Goal: Task Accomplishment & Management: Manage account settings

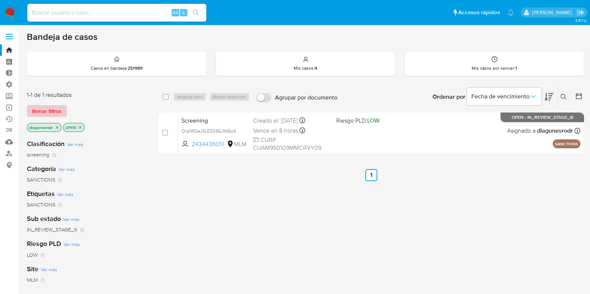
click at [41, 111] on span "Borrar filtros" at bounding box center [46, 111] width 29 height 10
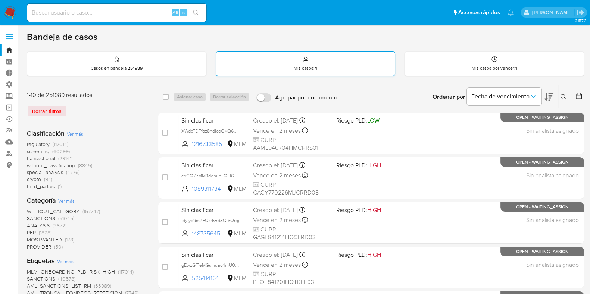
click at [293, 62] on div "Mis casos : 4" at bounding box center [305, 64] width 179 height 24
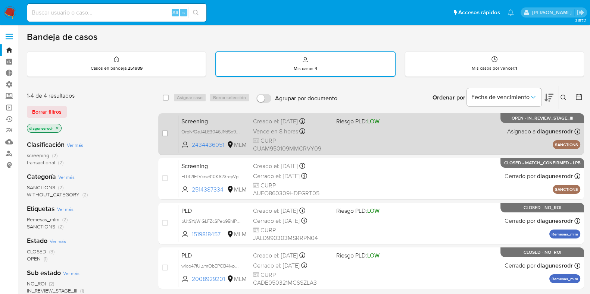
click at [242, 131] on span "OrpNfQeJ4LE3046J1fdSo9YB" at bounding box center [214, 132] width 66 height 8
click at [198, 120] on span "Screening" at bounding box center [214, 121] width 66 height 10
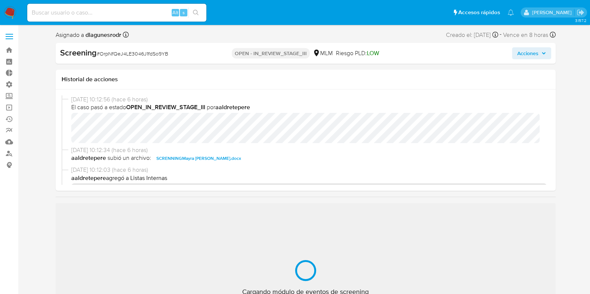
select select "10"
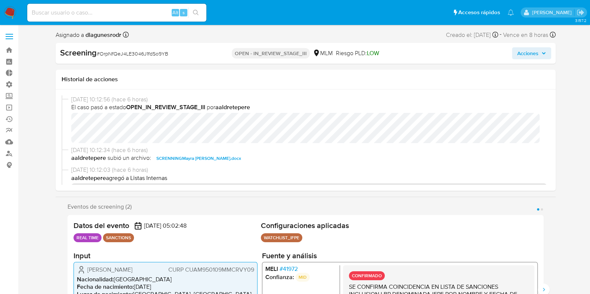
click at [546, 57] on button "Acciones" at bounding box center [531, 53] width 39 height 12
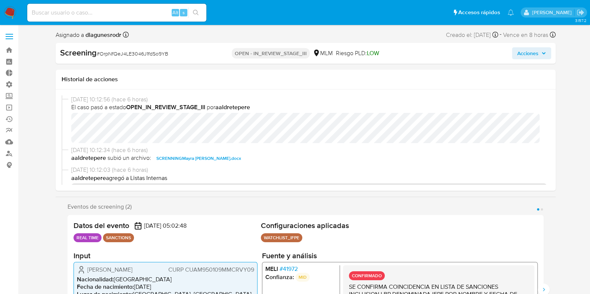
click at [105, 13] on input at bounding box center [116, 13] width 179 height 10
paste input "KVNYWEsbgZKUdv49KIUy8n55"
type input "KVNYWEsbgZKUdv49KIUy8n55"
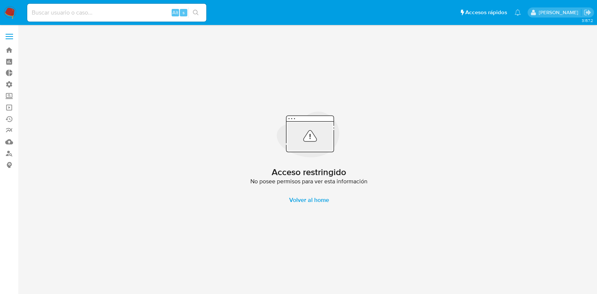
click at [106, 10] on input at bounding box center [116, 13] width 179 height 10
paste input "uoLzSkim3OCogoQpDT1nB81L"
type input "uoLzSkim3OCogoQpDT1nB81L"
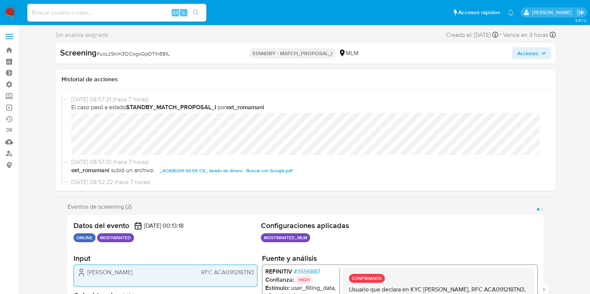
select select "10"
click at [524, 49] on span "Acciones" at bounding box center [527, 53] width 21 height 12
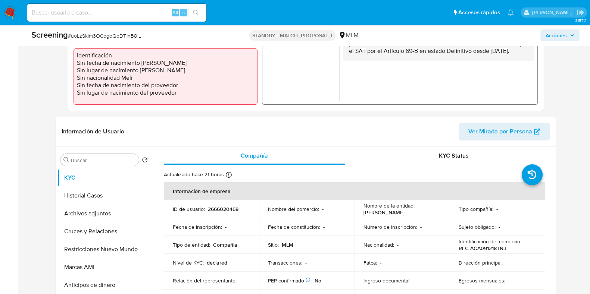
scroll to position [233, 0]
click at [506, 131] on span "Ver Mirada por Persona" at bounding box center [500, 131] width 64 height 18
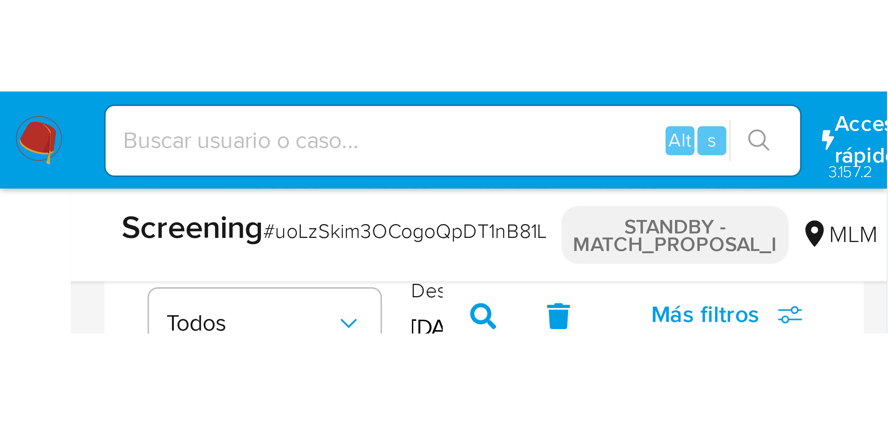
scroll to position [273, 0]
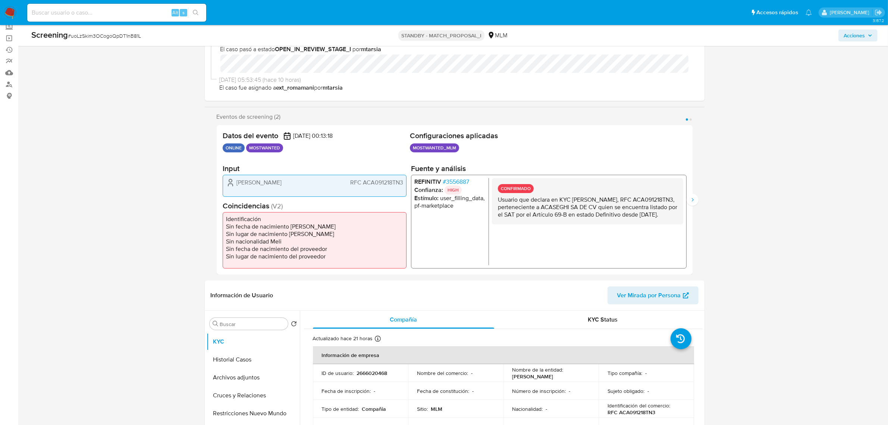
scroll to position [0, 0]
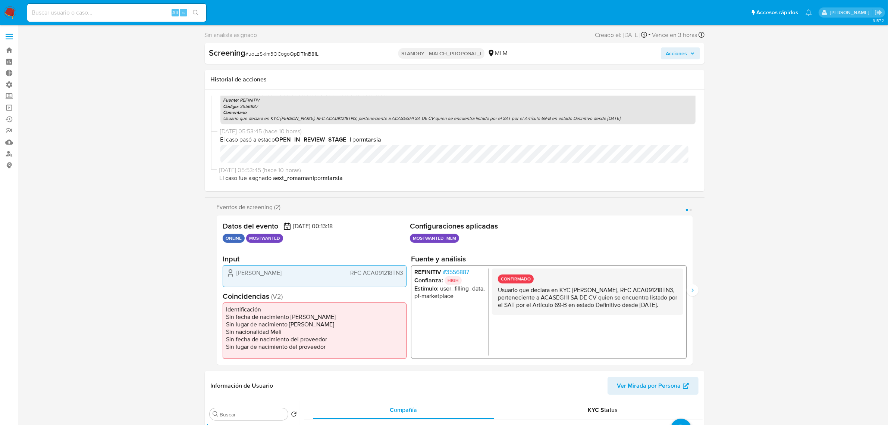
click at [342, 112] on p "Comentario" at bounding box center [457, 112] width 469 height 6
drag, startPoint x: 336, startPoint y: 115, endPoint x: 361, endPoint y: 114, distance: 24.6
click at [361, 114] on div "Entrada : 4f8a138309f69642181dedb51cfc30e006f82a04af7e309fd9caf1bbc553aec3 Fuen…" at bounding box center [457, 106] width 475 height 36
click at [351, 118] on p "Usuario que declara en KYC [PERSON_NAME], RFC ACA091218TN3, perteneciente a ACA…" at bounding box center [457, 118] width 469 height 6
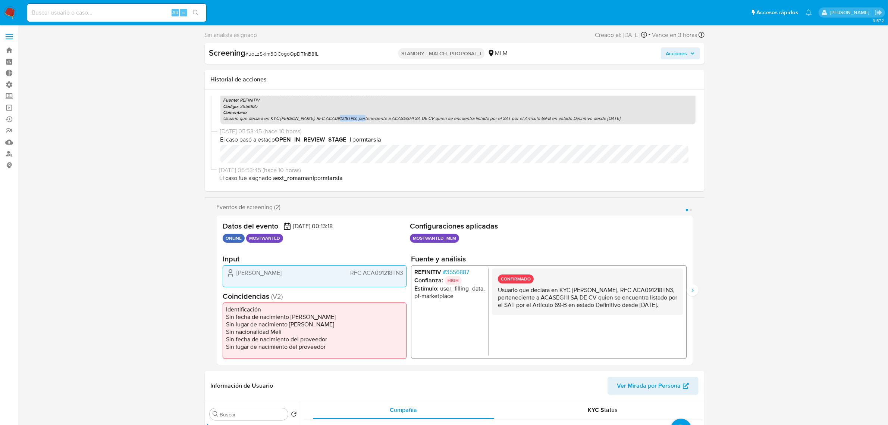
click at [351, 118] on p "Usuario que declara en KYC [PERSON_NAME], RFC ACA091218TN3, perteneciente a ACA…" at bounding box center [457, 118] width 469 height 6
drag, startPoint x: 545, startPoint y: 117, endPoint x: 562, endPoint y: 118, distance: 17.6
click at [562, 118] on p "Usuario que declara en KYC [PERSON_NAME], RFC ACA091218TN3, perteneciente a ACA…" at bounding box center [457, 118] width 469 height 6
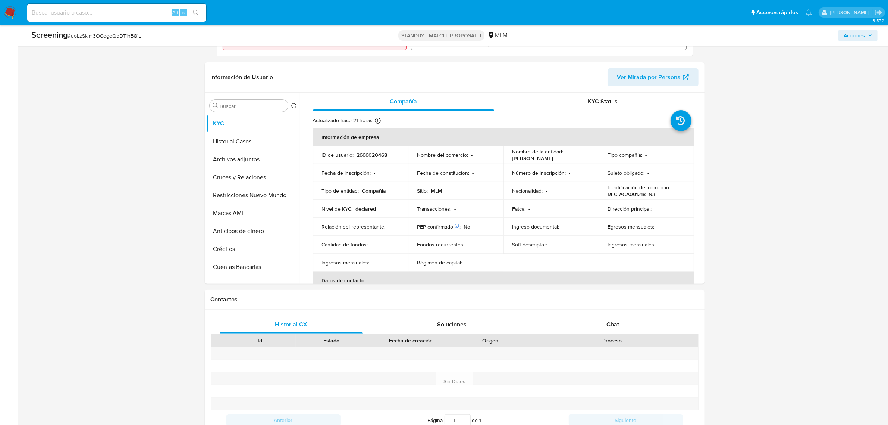
scroll to position [233, 0]
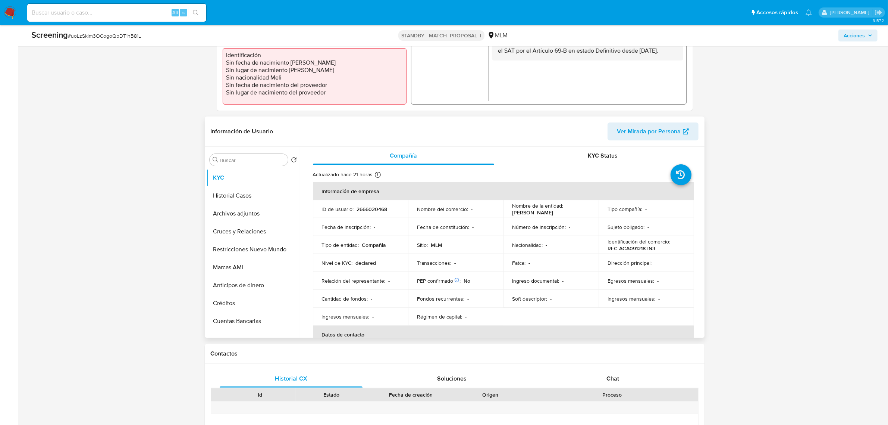
click at [596, 248] on div "Identificación del comercio : RFC ACA091218TN3" at bounding box center [647, 244] width 78 height 13
click at [596, 247] on p "RFC ACA091218TN3" at bounding box center [632, 248] width 48 height 7
click at [596, 249] on p "RFC ACA091218TN3" at bounding box center [632, 248] width 48 height 7
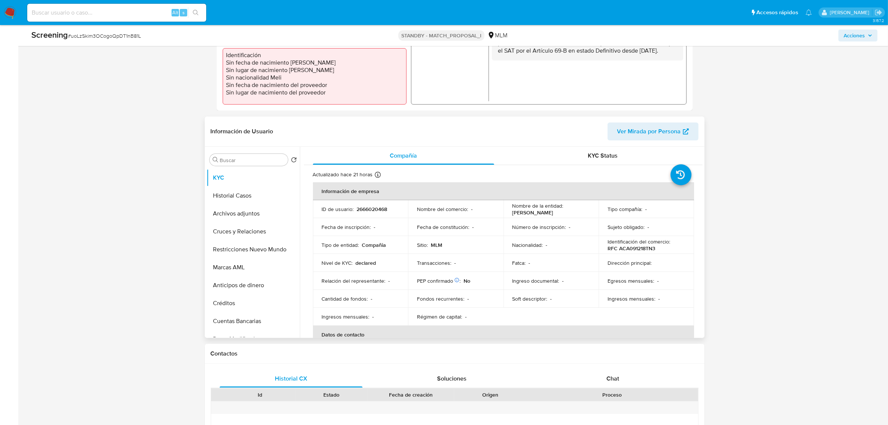
click at [596, 249] on p "RFC ACA091218TN3" at bounding box center [632, 248] width 48 height 7
click at [596, 247] on p "RFC ACA091218TN3" at bounding box center [632, 248] width 48 height 7
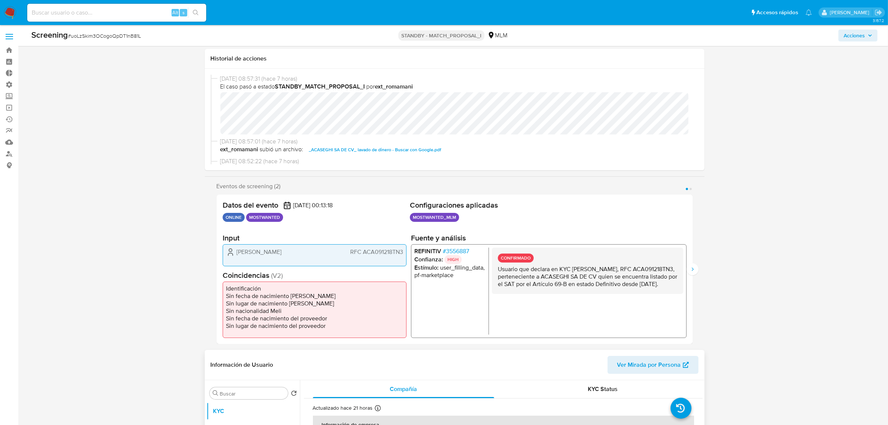
scroll to position [93, 0]
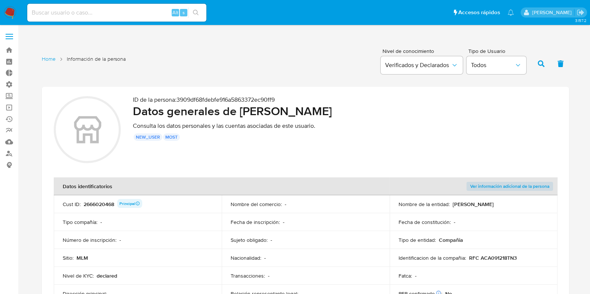
click at [506, 186] on span "Ver información adicional de la persona" at bounding box center [509, 186] width 79 height 7
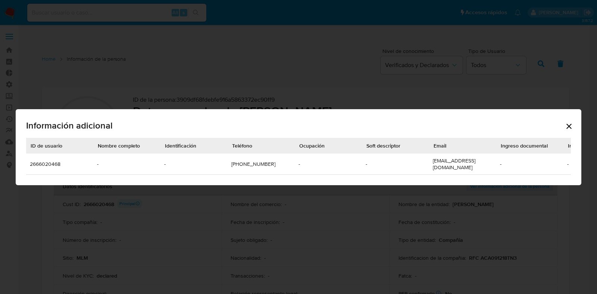
click at [567, 128] on icon "Cerrar" at bounding box center [568, 126] width 9 height 9
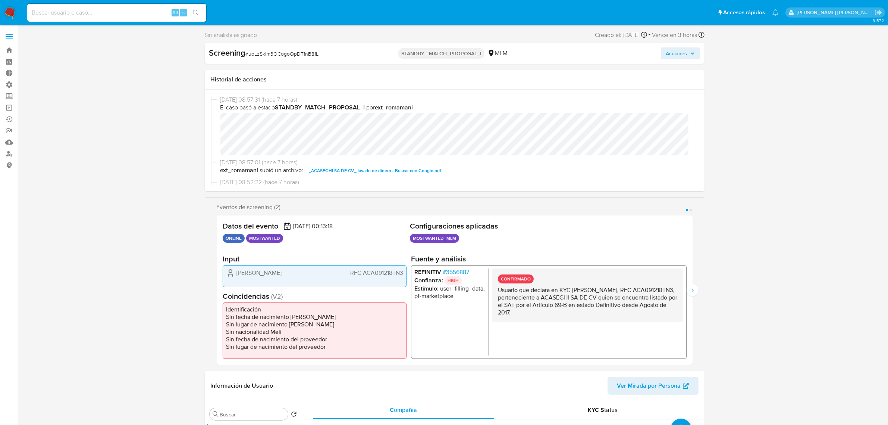
select select "10"
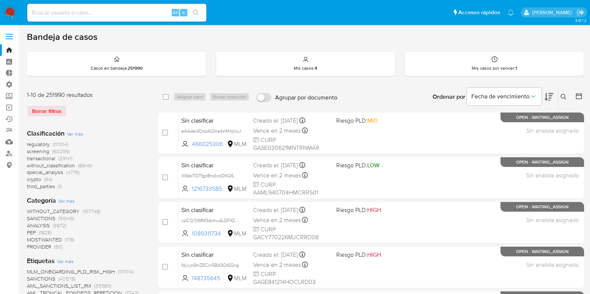
click at [98, 13] on input at bounding box center [116, 13] width 179 height 10
click at [45, 113] on div "Borrar filtros" at bounding box center [86, 111] width 119 height 12
click at [562, 97] on icon at bounding box center [563, 97] width 6 height 6
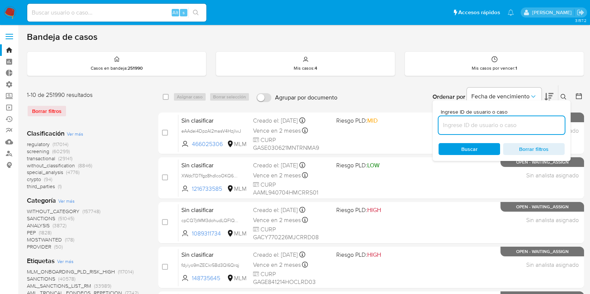
click at [539, 125] on input at bounding box center [501, 125] width 126 height 10
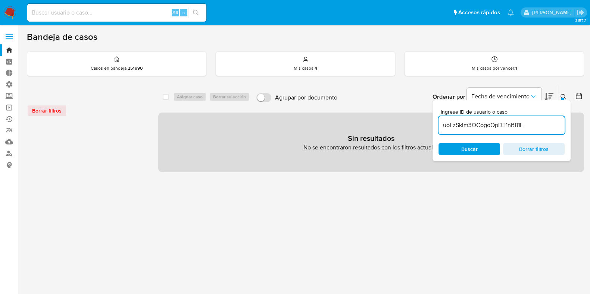
click at [543, 124] on input "uoLzSkim3OCogoQpDT1nB81L" at bounding box center [501, 125] width 126 height 10
type input "uoLzSkim3OCogoQpDT1nB81L"
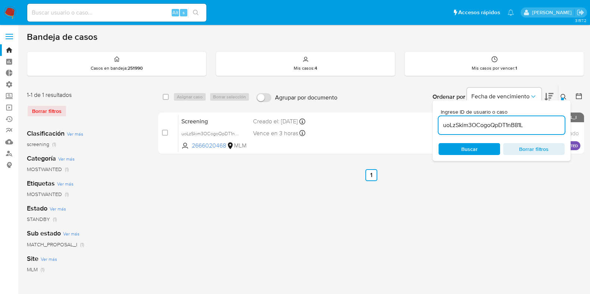
click at [563, 94] on icon at bounding box center [563, 97] width 6 height 6
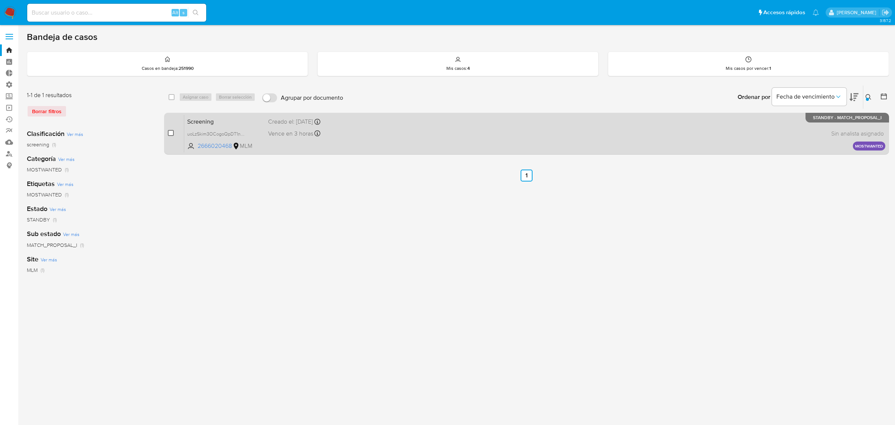
click at [171, 132] on input "checkbox" at bounding box center [171, 133] width 6 height 6
checkbox input "true"
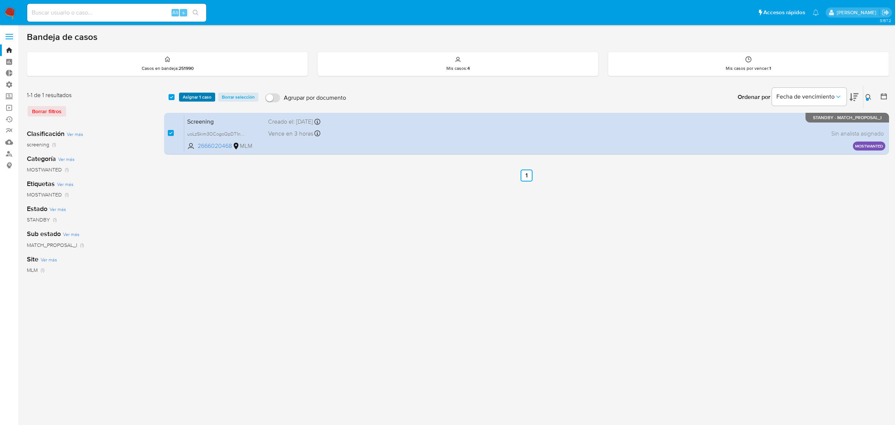
click at [192, 94] on span "Asignar 1 caso" at bounding box center [197, 96] width 29 height 7
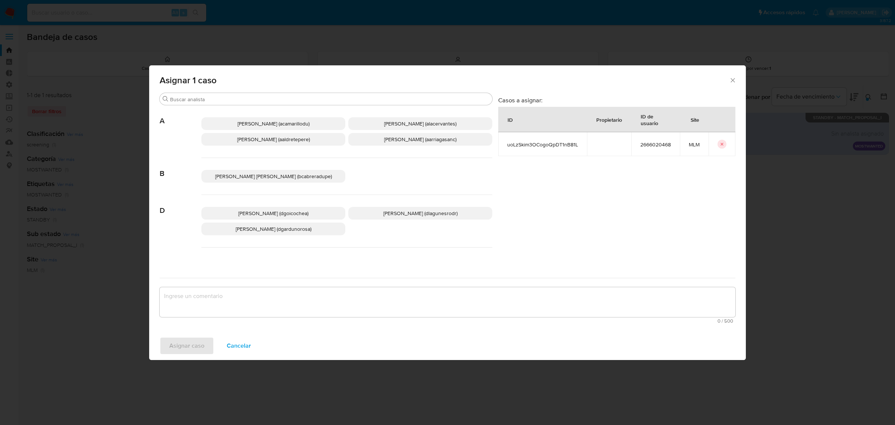
click at [407, 213] on span "Daniela Rosa Lagunes (dlagunesrodr)" at bounding box center [420, 212] width 74 height 7
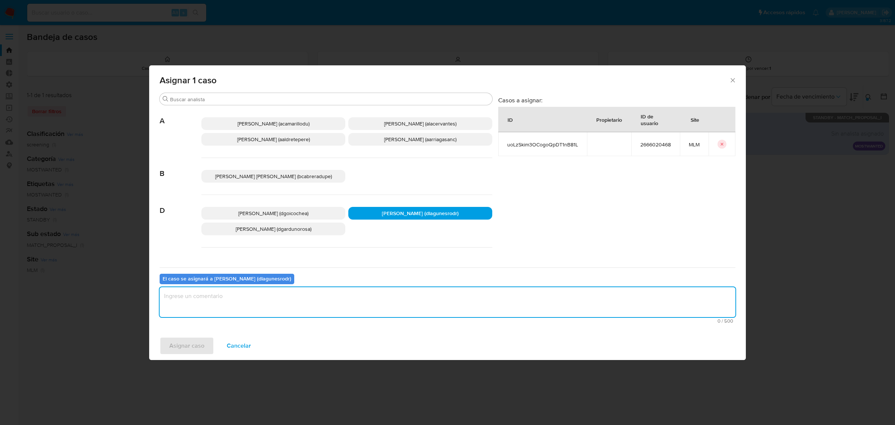
click at [307, 294] on textarea "assign-modal" at bounding box center [448, 302] width 576 height 30
click at [179, 294] on textarea "Análisis screening Most Wanted" at bounding box center [448, 302] width 576 height 30
drag, startPoint x: 176, startPoint y: 295, endPoint x: 219, endPoint y: 308, distance: 45.2
click at [222, 294] on textarea "Análisis screening Most Wanted" at bounding box center [448, 302] width 576 height 30
type textarea "Análisis screening Most Wanted"
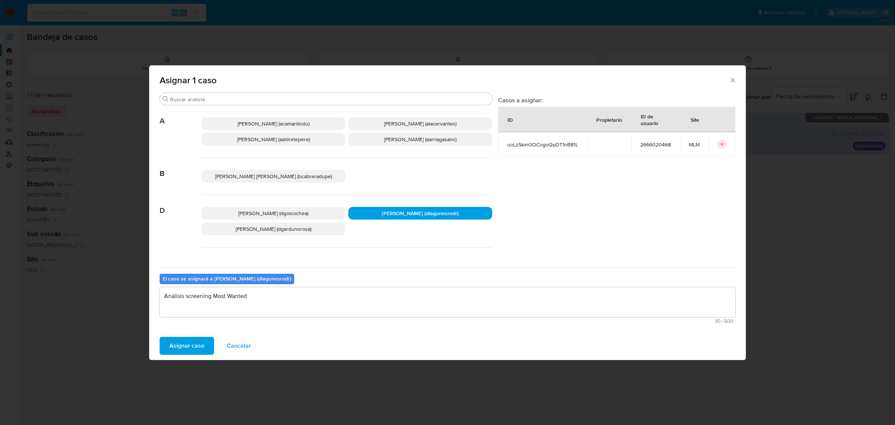
click at [174, 294] on span "Asignar caso" at bounding box center [186, 345] width 35 height 16
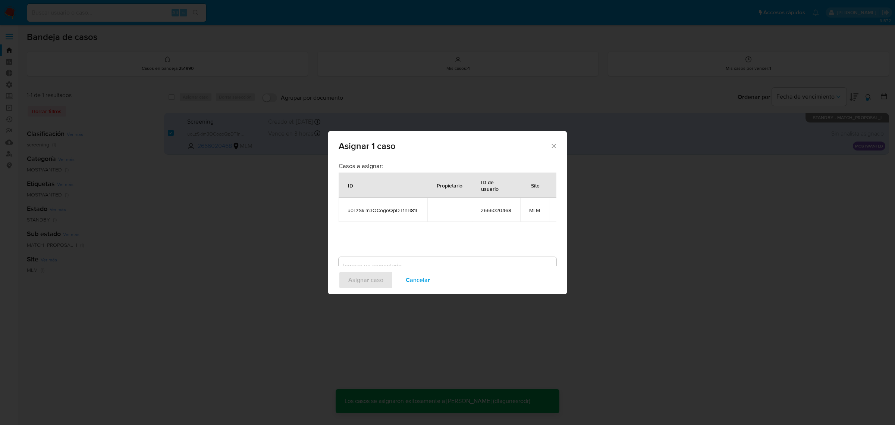
checkbox input "false"
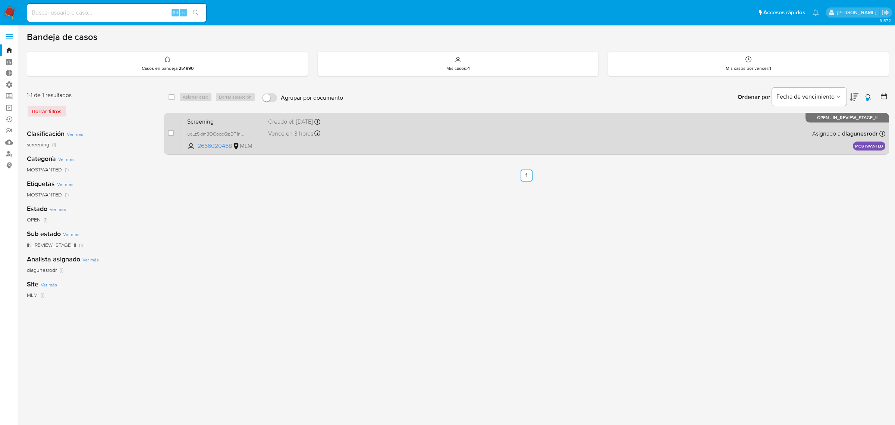
click at [390, 129] on div "Vence en 3 horas Vence el 02/09/2025 18:12:56" at bounding box center [343, 133] width 150 height 10
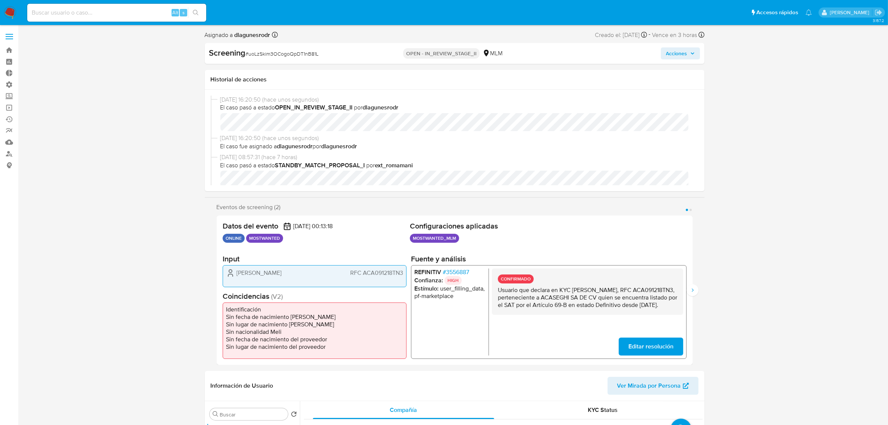
select select "10"
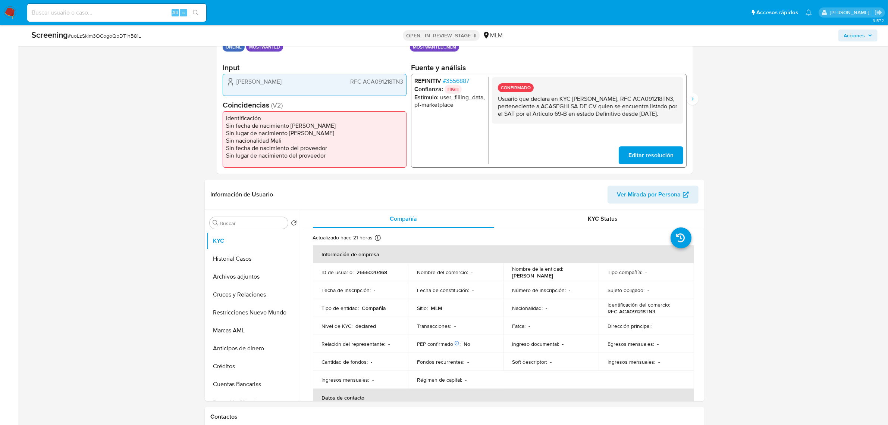
scroll to position [187, 0]
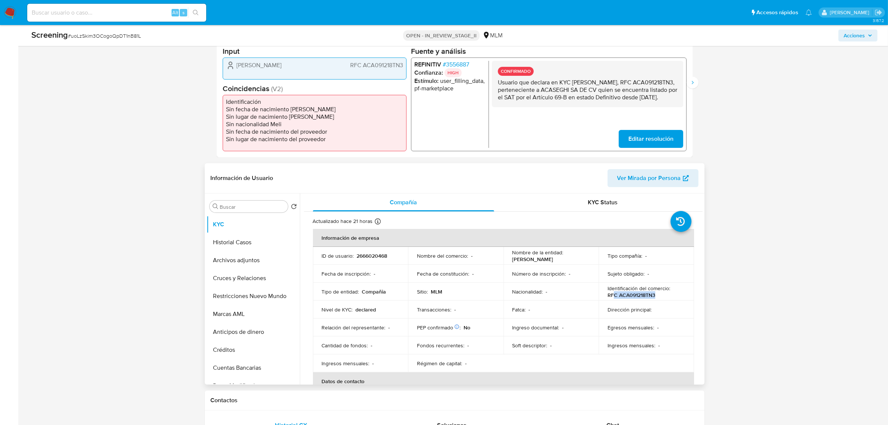
drag, startPoint x: 655, startPoint y: 295, endPoint x: 612, endPoint y: 296, distance: 42.9
click at [612, 296] on div "Identificación del comercio : RFC ACA091218TN3" at bounding box center [647, 291] width 78 height 13
drag, startPoint x: 516, startPoint y: 261, endPoint x: 572, endPoint y: 260, distance: 56.0
click at [572, 260] on div "Nombre de la entidad : Ezequiel domimguez" at bounding box center [552, 255] width 78 height 13
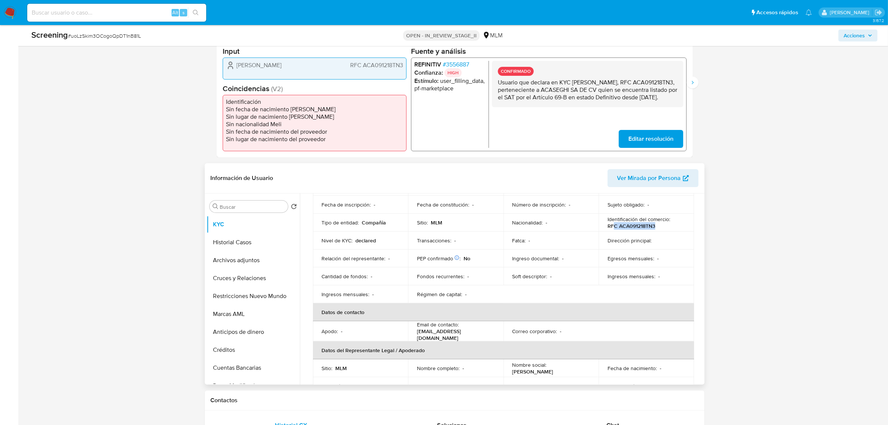
scroll to position [47, 0]
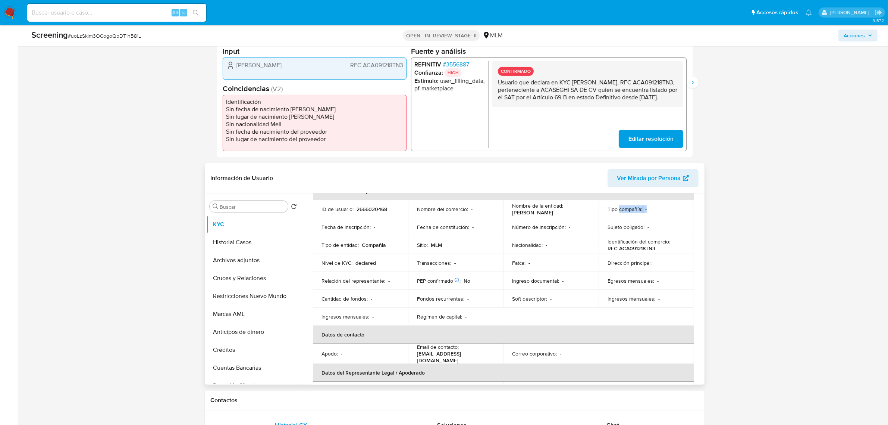
drag, startPoint x: 631, startPoint y: 212, endPoint x: 680, endPoint y: 212, distance: 48.9
click at [680, 212] on div "Tipo compañía : -" at bounding box center [647, 209] width 78 height 7
drag, startPoint x: 334, startPoint y: 245, endPoint x: 400, endPoint y: 245, distance: 65.3
click at [400, 245] on td "Tipo de entidad : Compañia" at bounding box center [360, 245] width 95 height 18
click at [683, 178] on icon "button" at bounding box center [686, 178] width 6 height 6
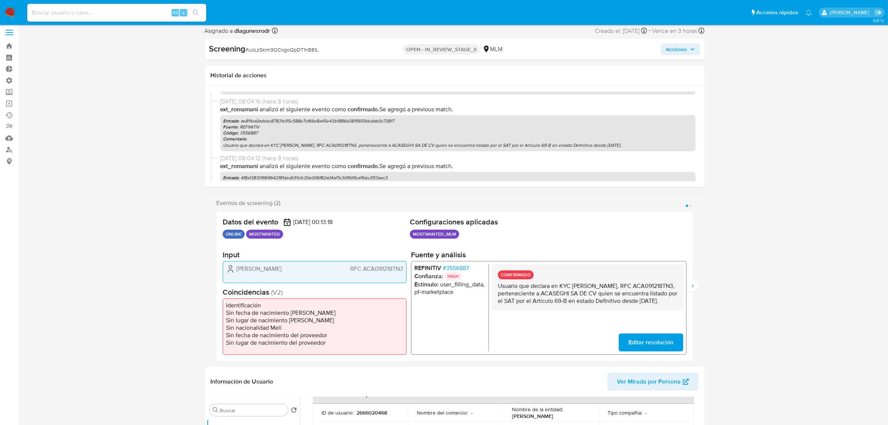
scroll to position [0, 0]
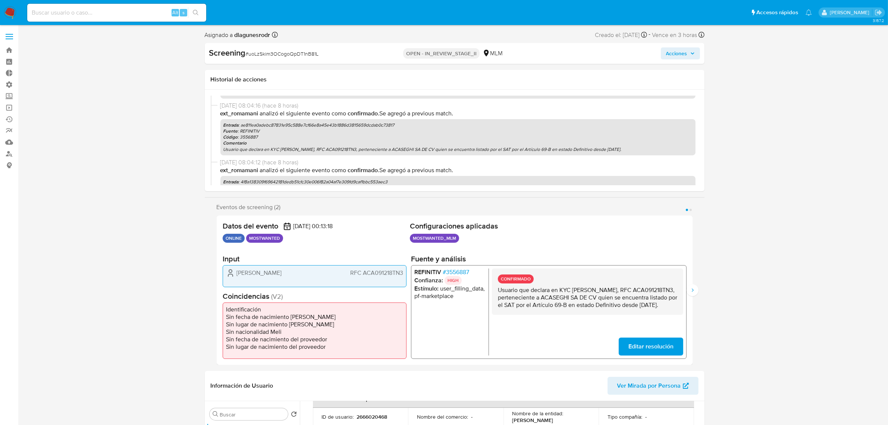
click at [685, 55] on span "Acciones" at bounding box center [676, 53] width 21 height 12
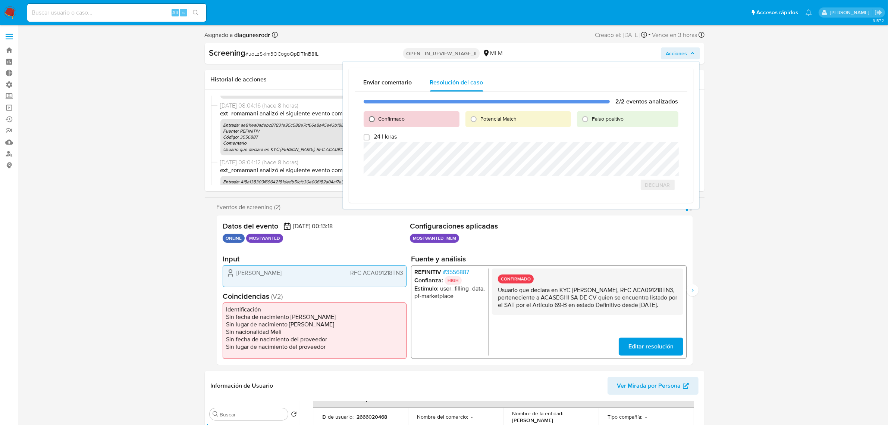
click at [369, 121] on input "Confirmado" at bounding box center [372, 119] width 12 height 12
radio input "true"
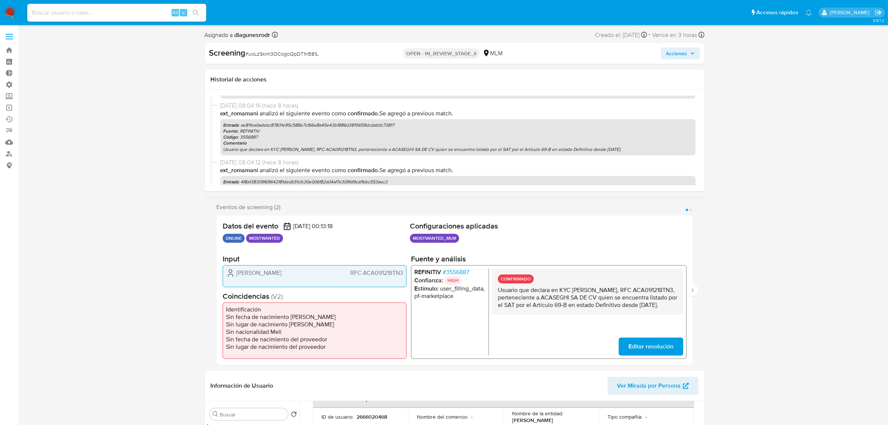
click at [685, 51] on span "Acciones" at bounding box center [676, 53] width 21 height 12
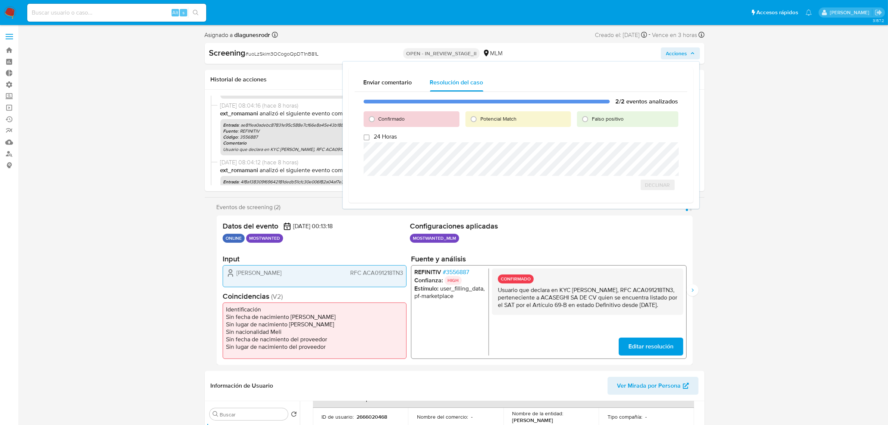
click at [394, 117] on span "Confirmado" at bounding box center [392, 118] width 26 height 7
click at [378, 117] on input "Confirmado" at bounding box center [372, 119] width 12 height 12
radio input "true"
click at [599, 298] on p "Usuario que declara en KYC [PERSON_NAME], RFC ACA091218TN3, perteneciente a ACA…" at bounding box center [587, 297] width 179 height 22
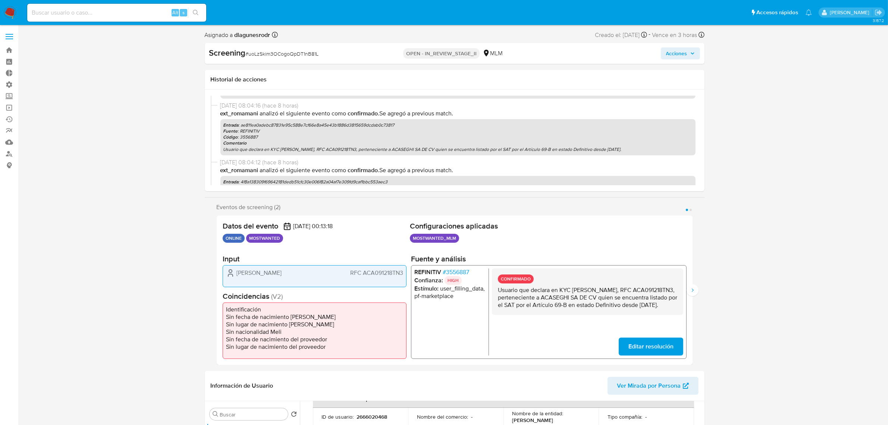
click at [599, 298] on p "Usuario que declara en KYC [PERSON_NAME], RFC ACA091218TN3, perteneciente a ACA…" at bounding box center [587, 297] width 179 height 22
click at [518, 293] on p "Usuario que declara en KYC [PERSON_NAME], RFC ACA091218TN3, perteneciente a ACA…" at bounding box center [587, 297] width 179 height 22
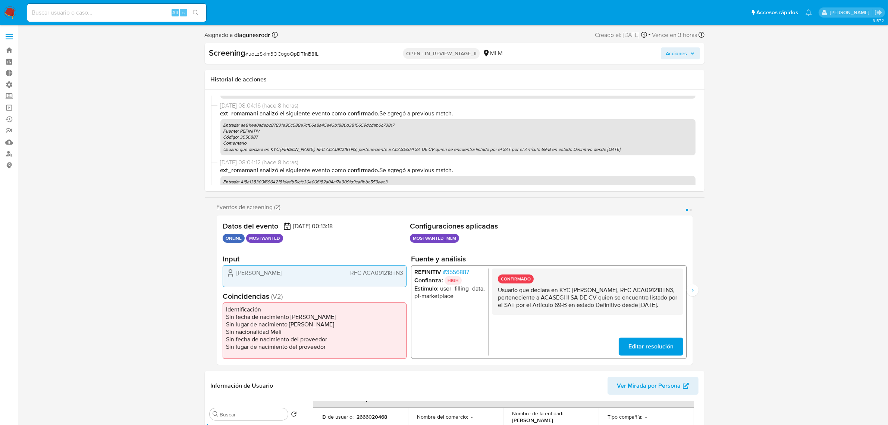
click at [516, 295] on p "Usuario que declara en KYC [PERSON_NAME], RFC ACA091218TN3, perteneciente a ACA…" at bounding box center [587, 297] width 179 height 22
click at [515, 295] on p "Usuario que declara en KYC [PERSON_NAME], RFC ACA091218TN3, perteneciente a ACA…" at bounding box center [587, 297] width 179 height 22
click at [676, 53] on span "Acciones" at bounding box center [676, 53] width 21 height 12
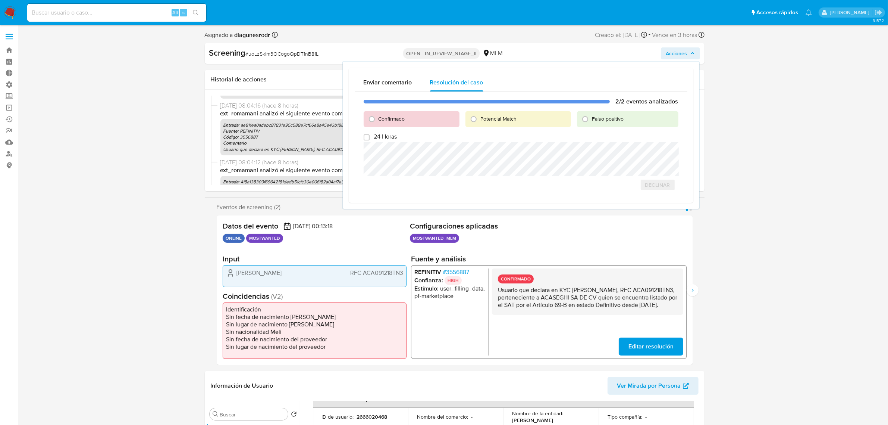
click at [541, 308] on p "Usuario que declara en KYC [PERSON_NAME], RFC ACA091218TN3, perteneciente a ACA…" at bounding box center [587, 297] width 179 height 22
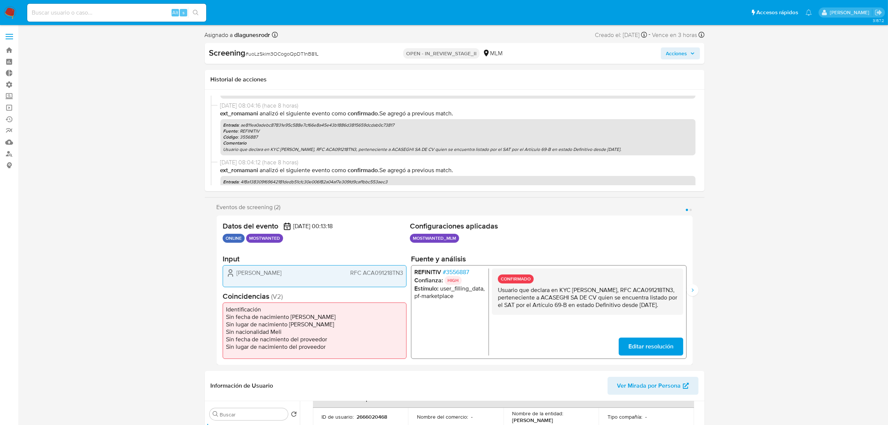
click at [520, 296] on p "Usuario que declara en KYC [PERSON_NAME], RFC ACA091218TN3, perteneciente a ACA…" at bounding box center [587, 297] width 179 height 22
click at [670, 51] on span "Acciones" at bounding box center [676, 53] width 21 height 12
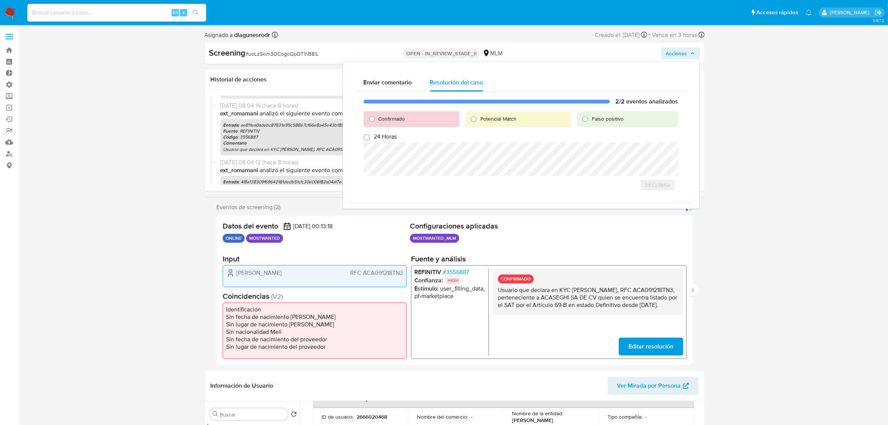
click at [409, 119] on div "Confirmado" at bounding box center [412, 119] width 96 height 16
drag, startPoint x: 370, startPoint y: 119, endPoint x: 375, endPoint y: 122, distance: 5.3
click at [370, 119] on input "Confirmado" at bounding box center [372, 119] width 12 height 12
radio input "true"
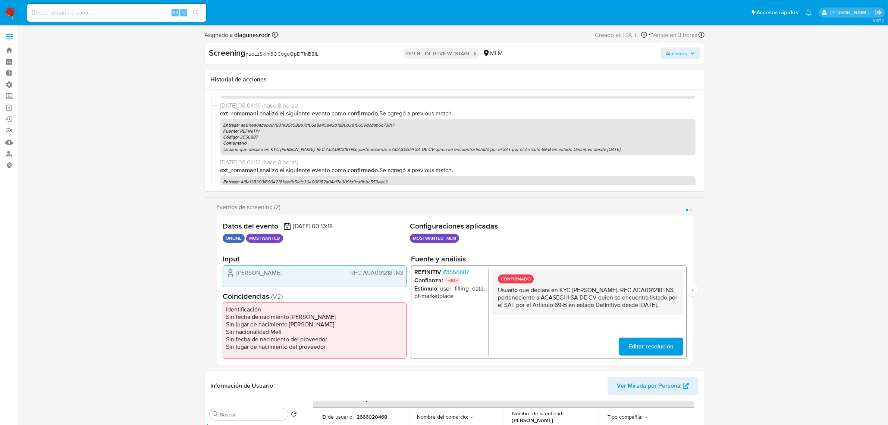
click at [676, 54] on span "Acciones" at bounding box center [676, 53] width 21 height 12
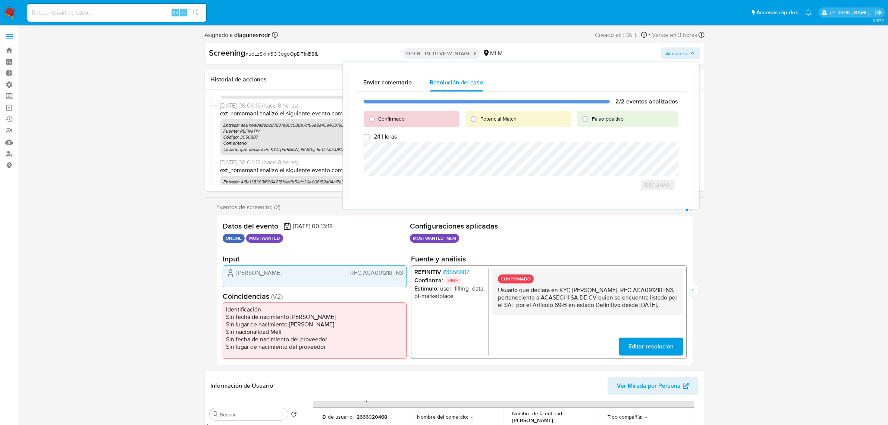
click at [388, 118] on span "Confirmado" at bounding box center [392, 118] width 26 height 7
click at [372, 116] on input "Confirmado" at bounding box center [372, 119] width 12 height 12
radio input "true"
click at [644, 209] on span "Cerrar Caso" at bounding box center [653, 209] width 36 height 10
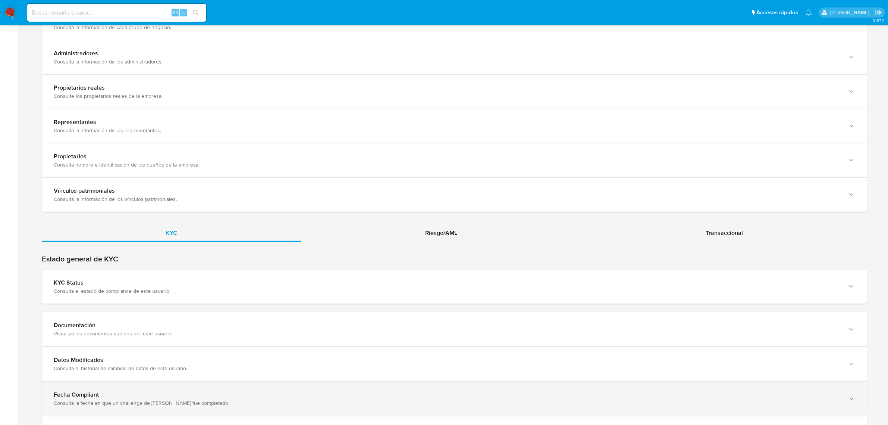
scroll to position [633, 0]
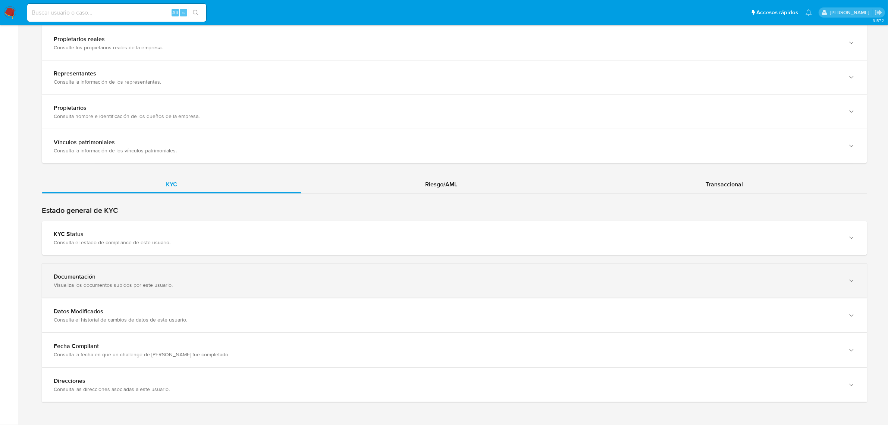
click at [88, 269] on div "Documentación Visualiza los documentos subidos por este usuario." at bounding box center [455, 280] width 826 height 34
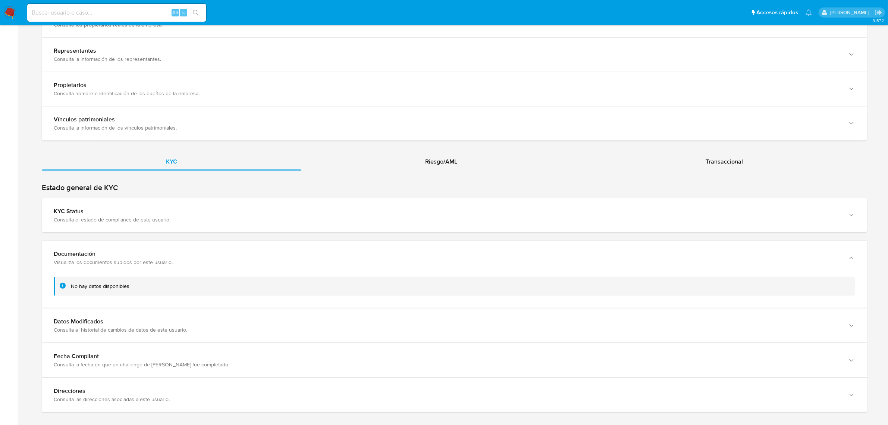
scroll to position [665, 0]
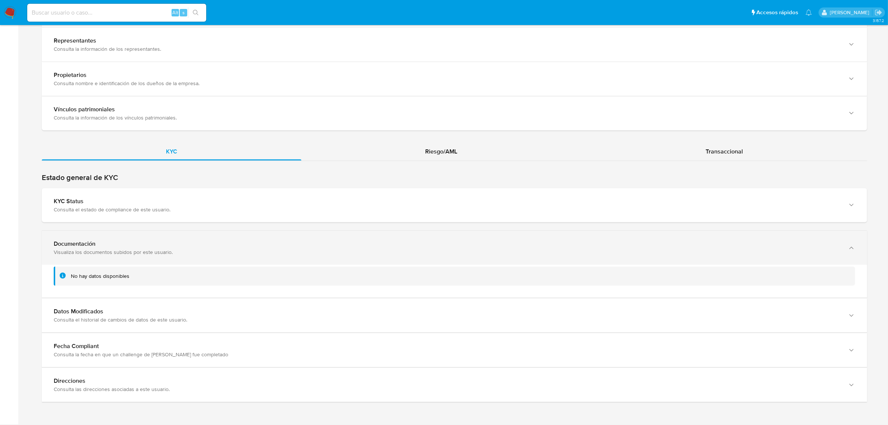
click at [129, 250] on div "Visualiza los documentos subidos por este usuario." at bounding box center [447, 251] width 787 height 7
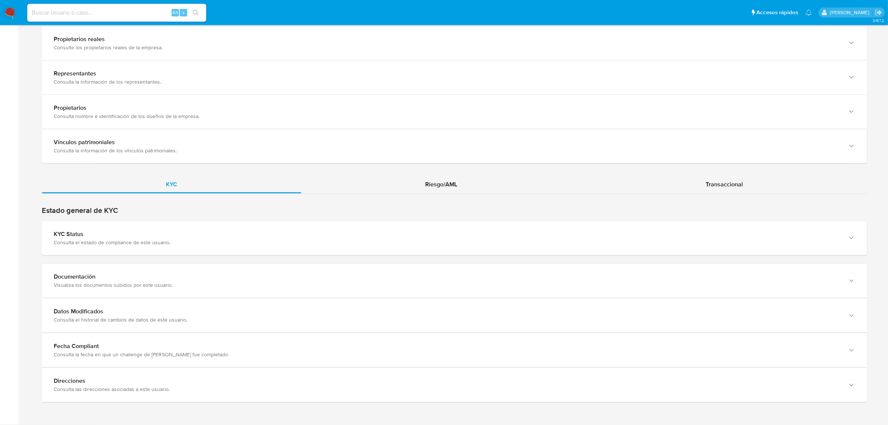
scroll to position [633, 0]
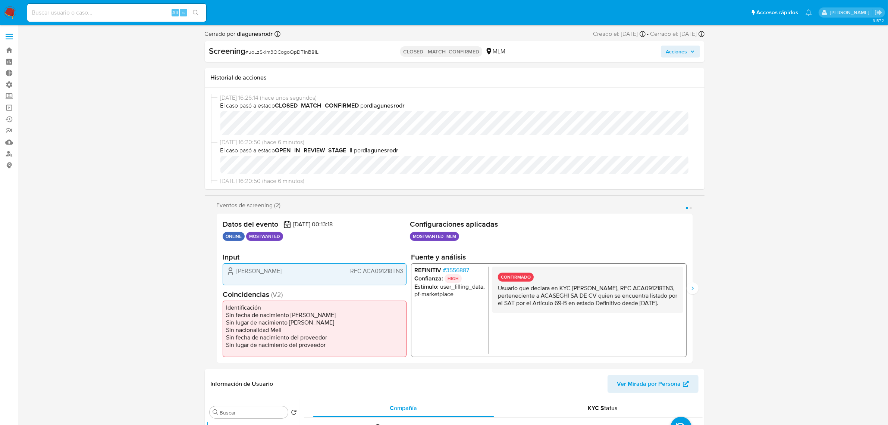
select select "10"
